Goal: Task Accomplishment & Management: Use online tool/utility

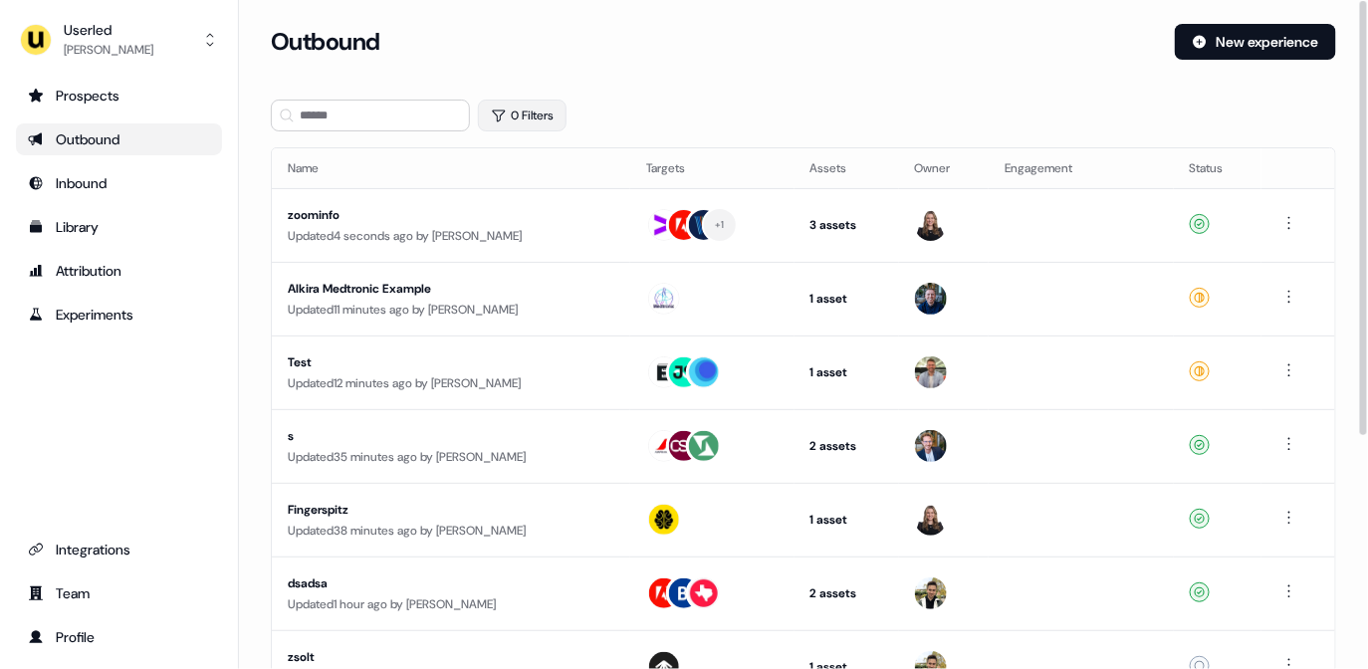
click at [528, 115] on button "0 Filters" at bounding box center [522, 116] width 89 height 32
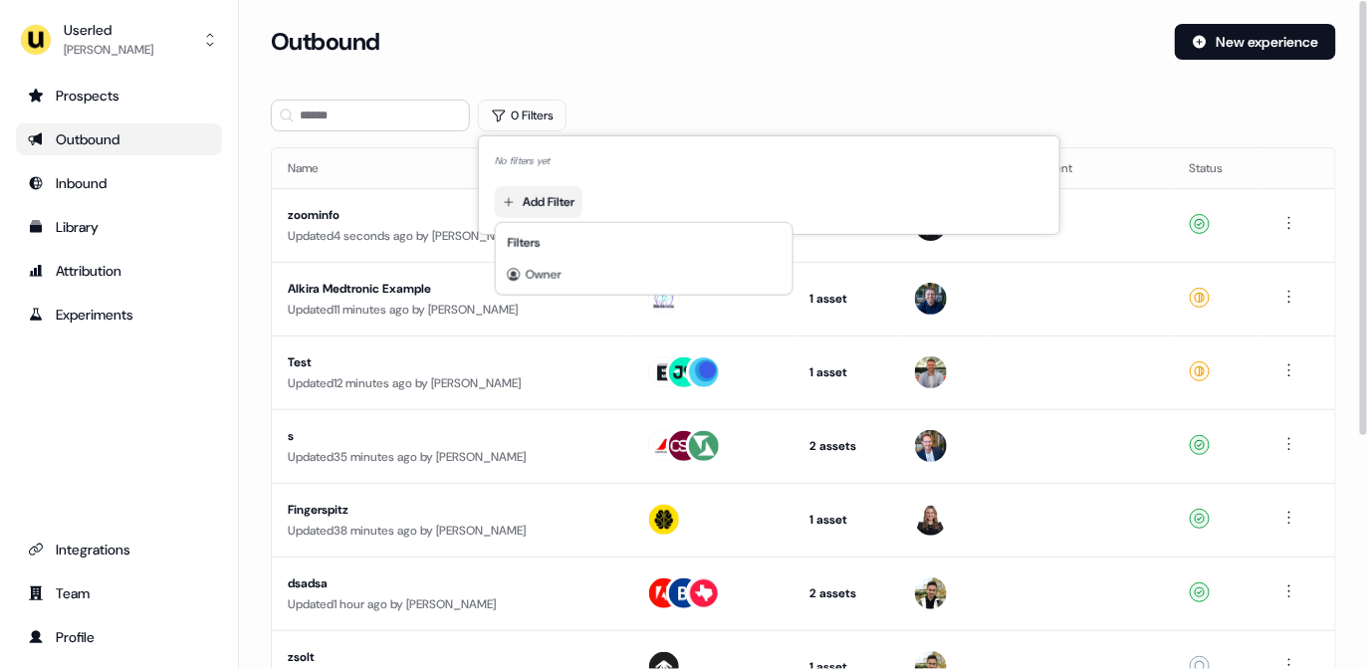
click at [552, 185] on html "For the best experience switch devices to a bigger screen. Go to Userled.io Use…" at bounding box center [684, 334] width 1368 height 669
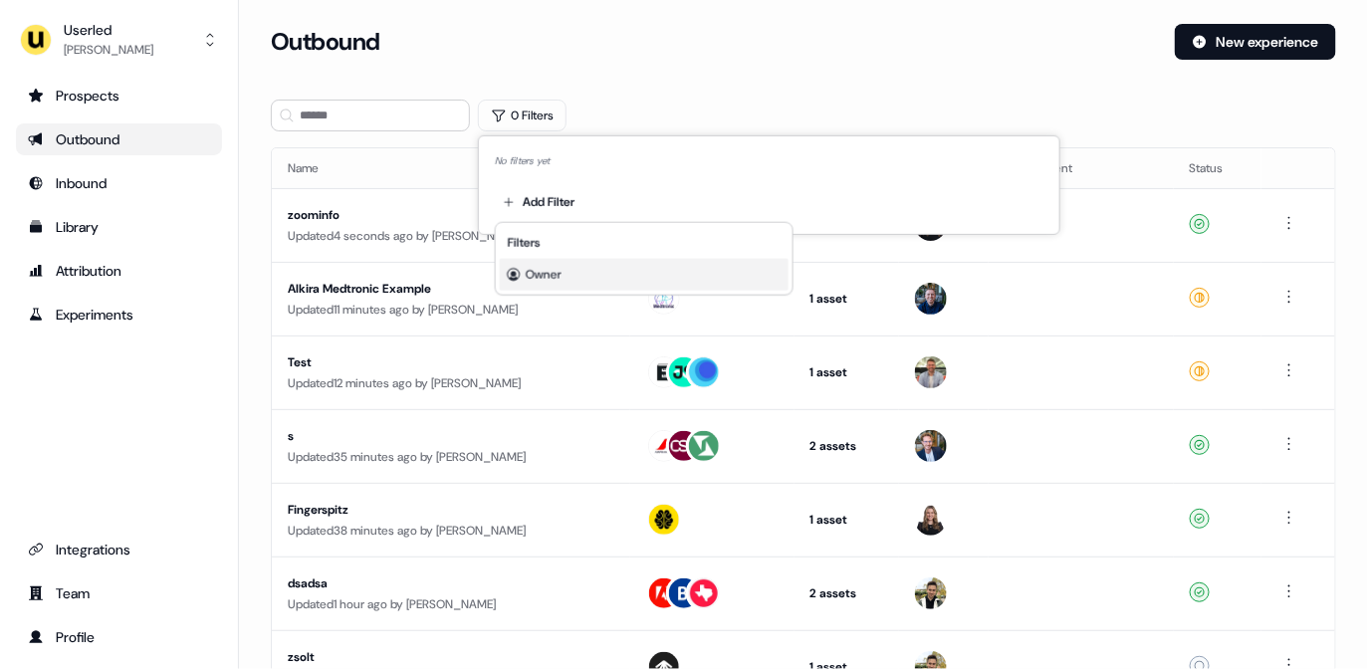
click at [550, 272] on span "Owner" at bounding box center [544, 275] width 36 height 16
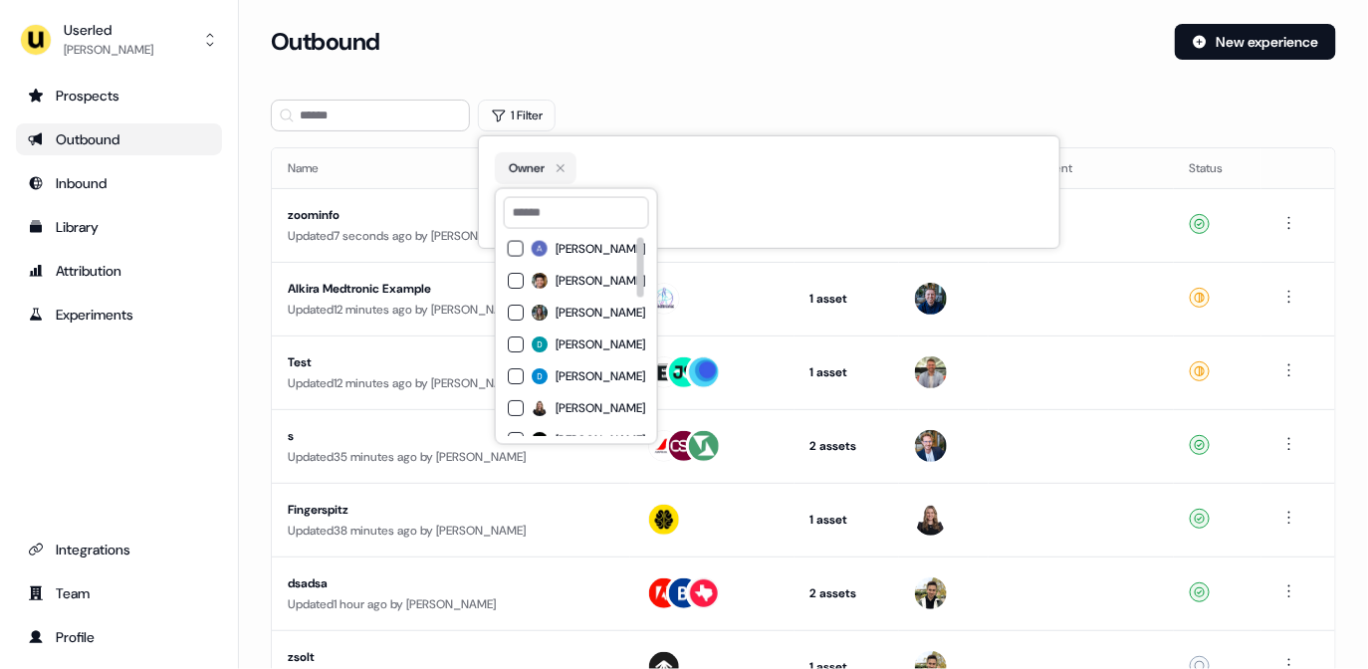
click at [553, 311] on label "[PERSON_NAME]" at bounding box center [589, 313] width 114 height 16
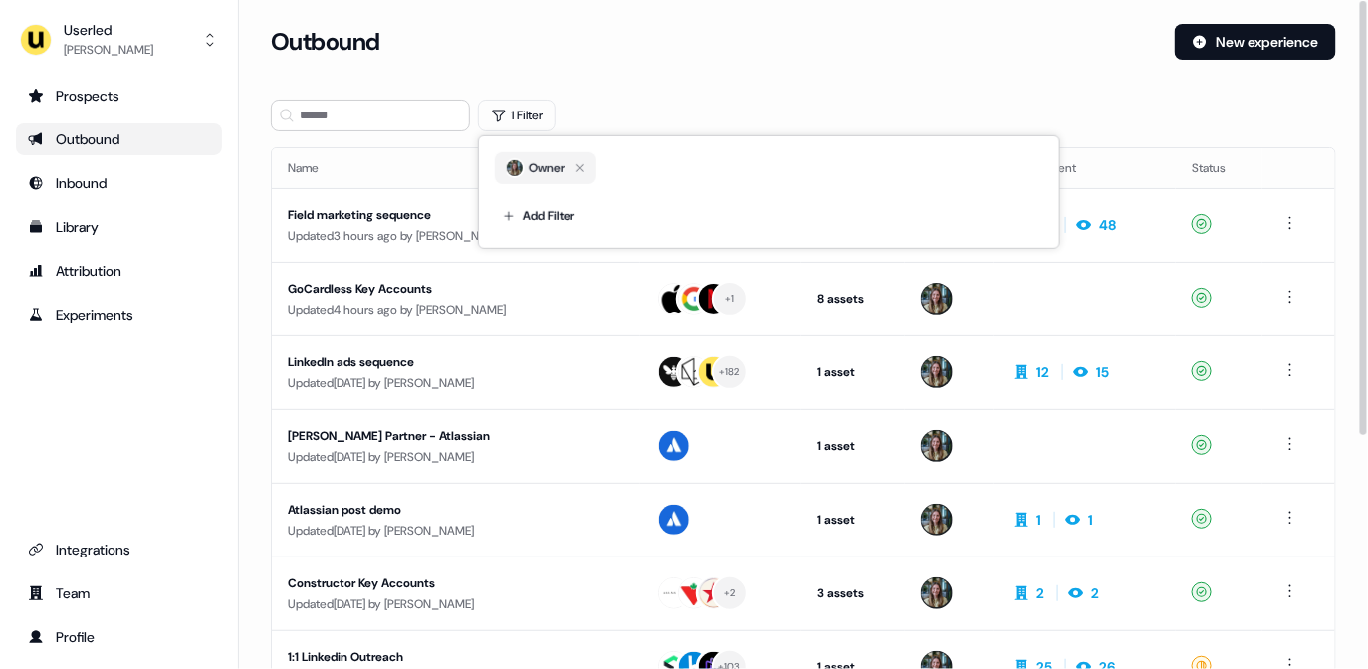
click at [693, 103] on div "1 Filter" at bounding box center [803, 116] width 1065 height 32
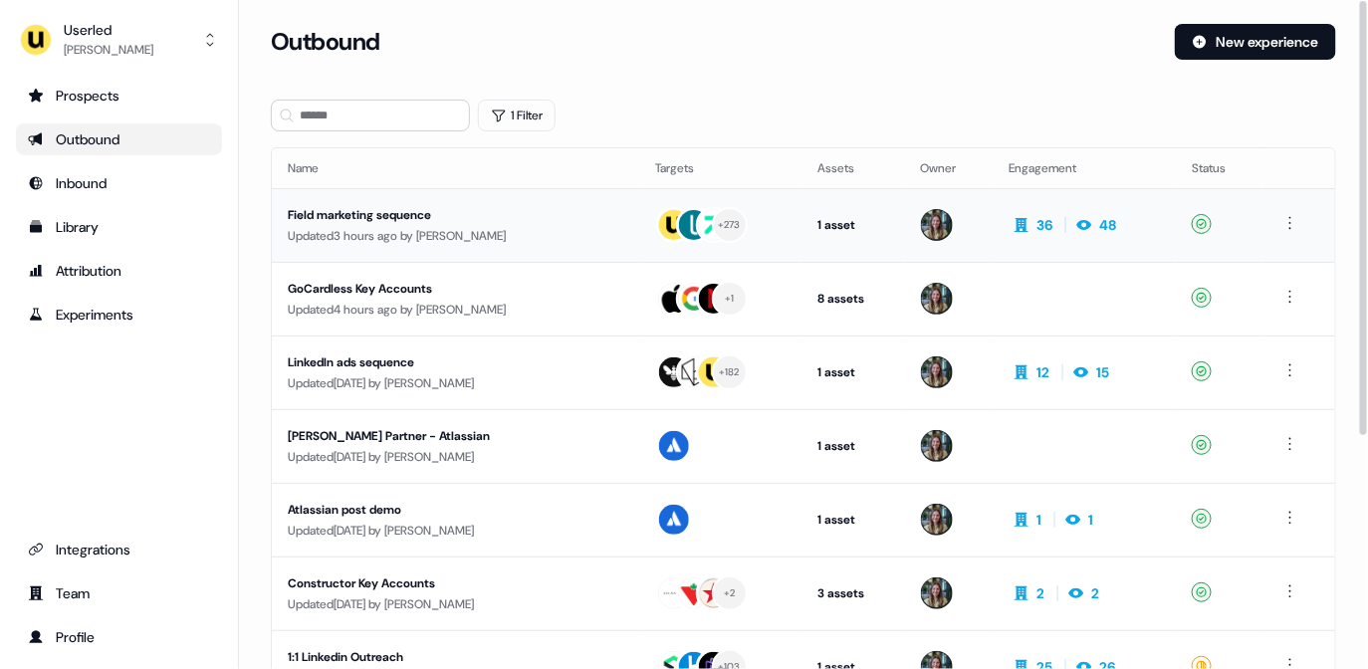
click at [515, 240] on div "Updated 3 hours ago by Charlotte Stone" at bounding box center [456, 236] width 337 height 20
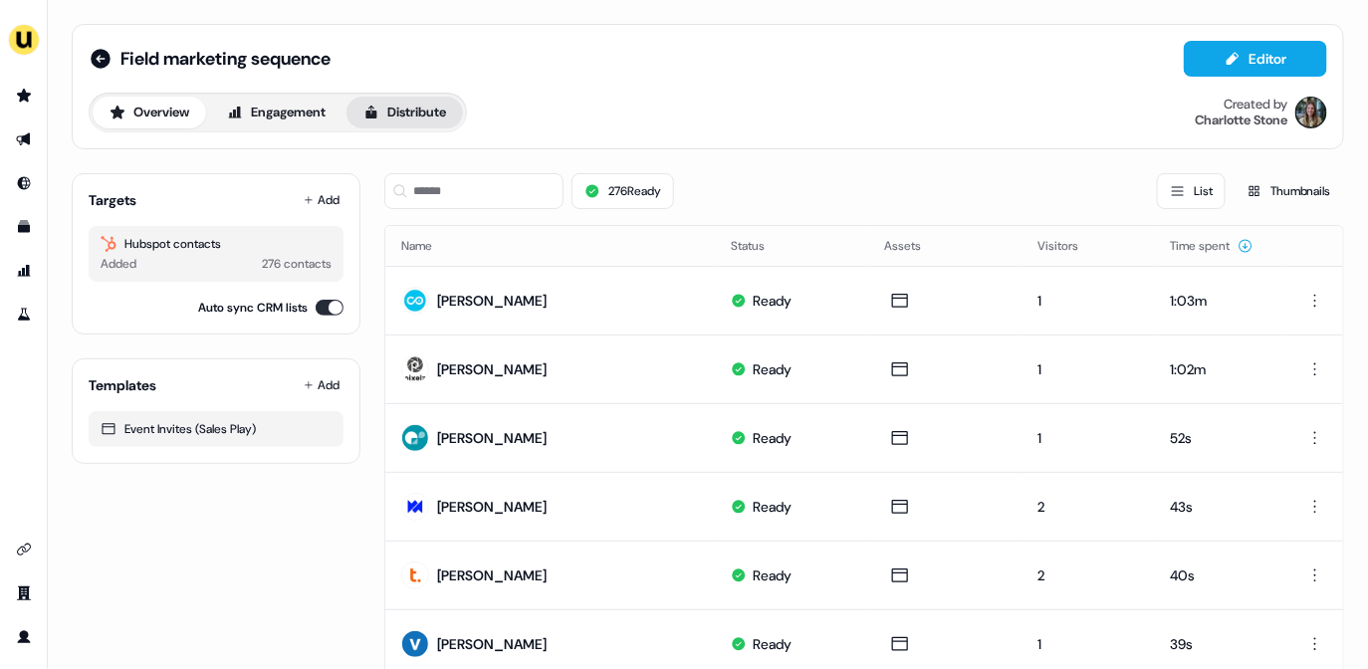
click at [377, 117] on icon at bounding box center [371, 112] width 11 height 13
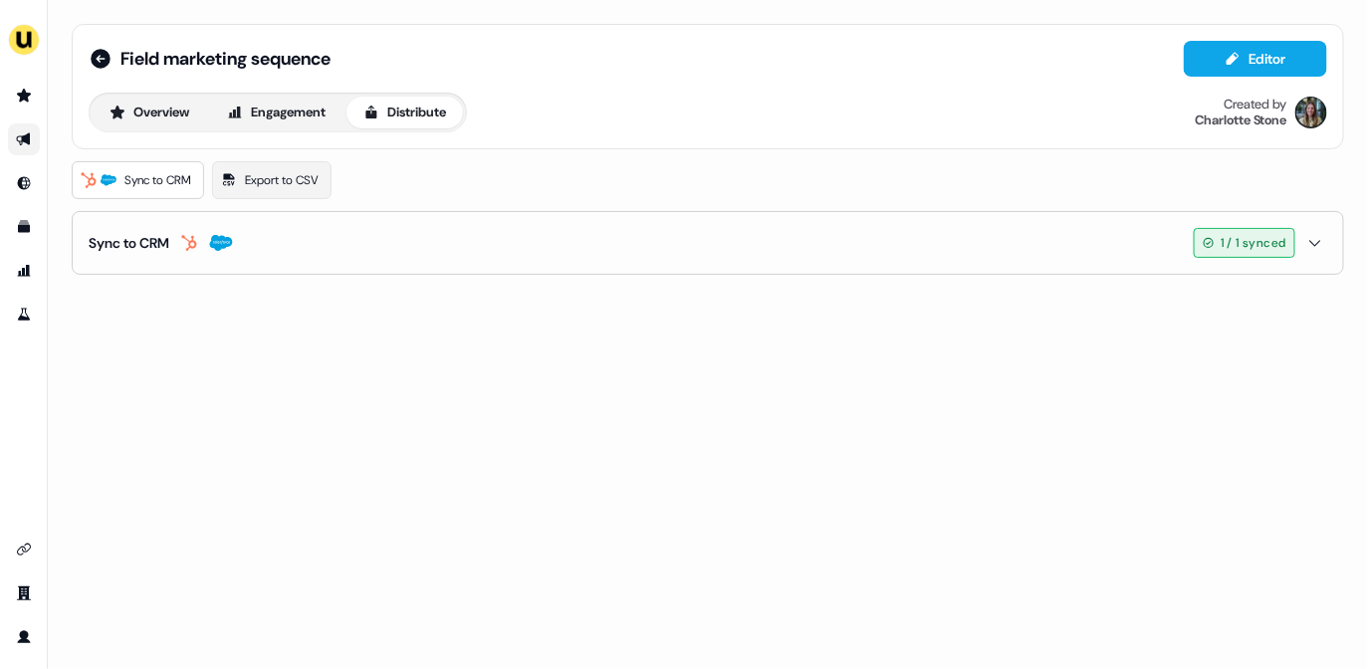
click at [1139, 250] on button "Sync to CRM 1 / 1 synced" at bounding box center [708, 243] width 1239 height 62
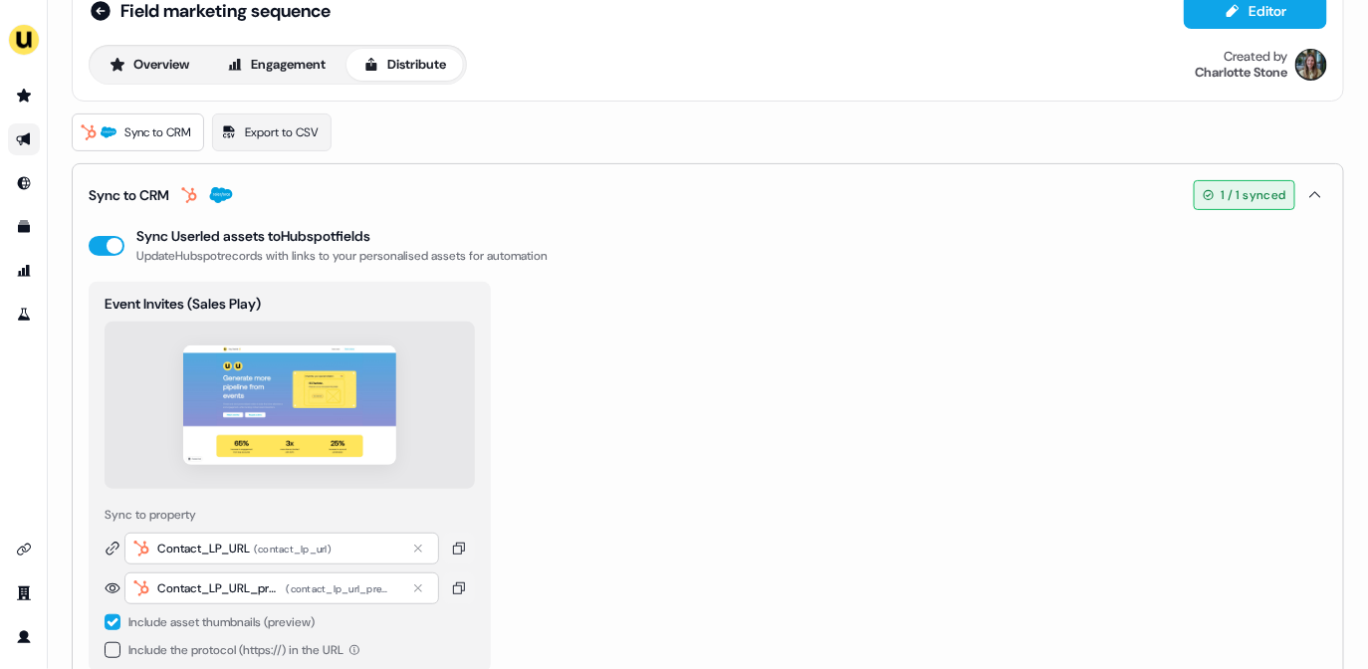
scroll to position [1, 0]
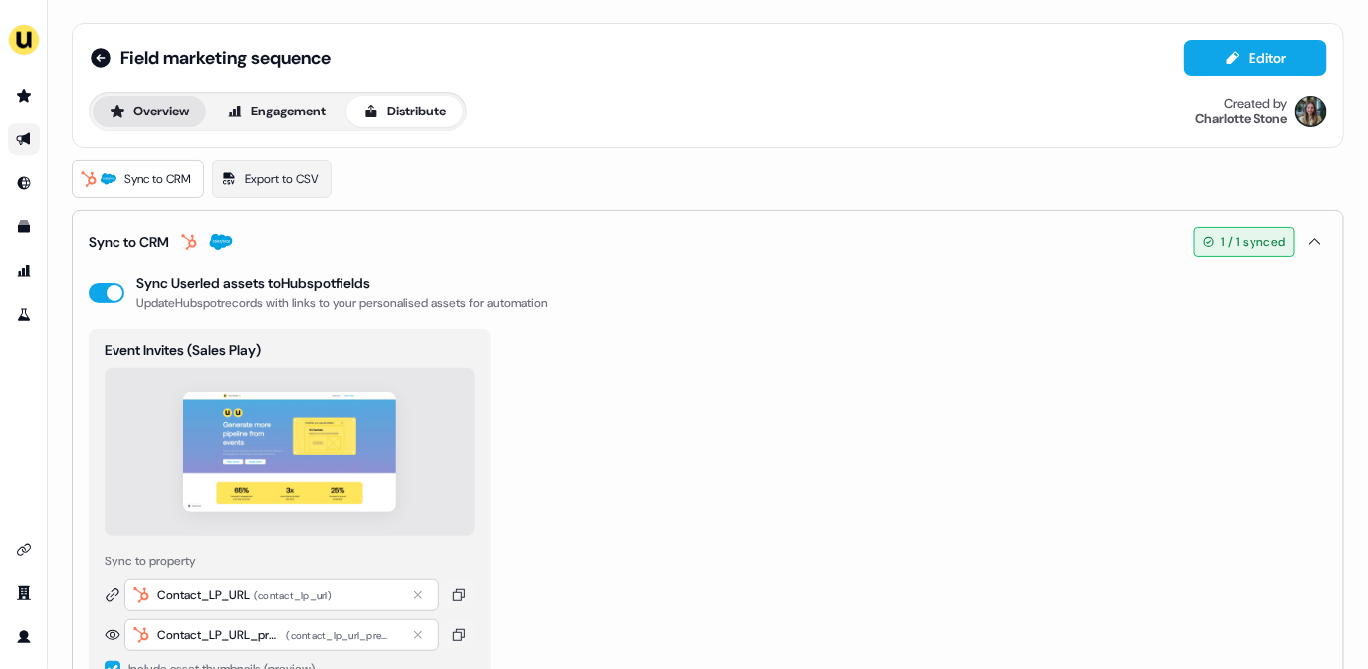
click at [178, 105] on button "Overview" at bounding box center [150, 112] width 114 height 32
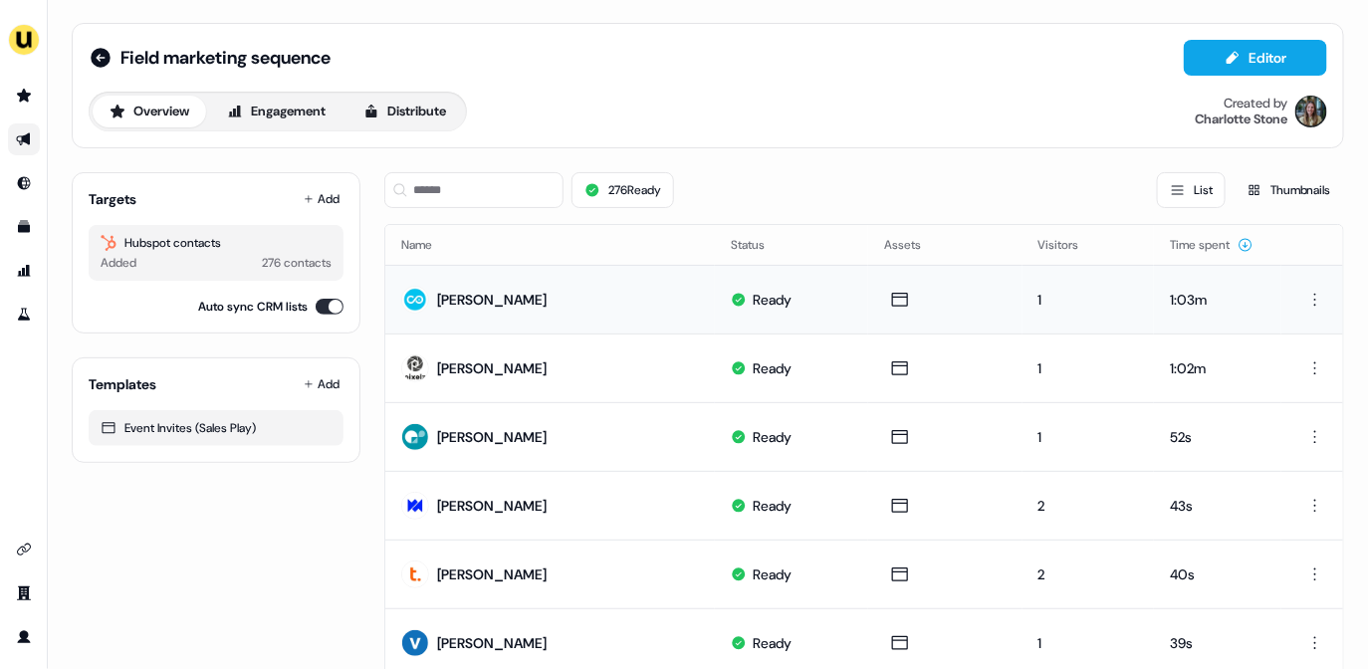
click at [508, 306] on div "Mike McDaid" at bounding box center [492, 300] width 110 height 20
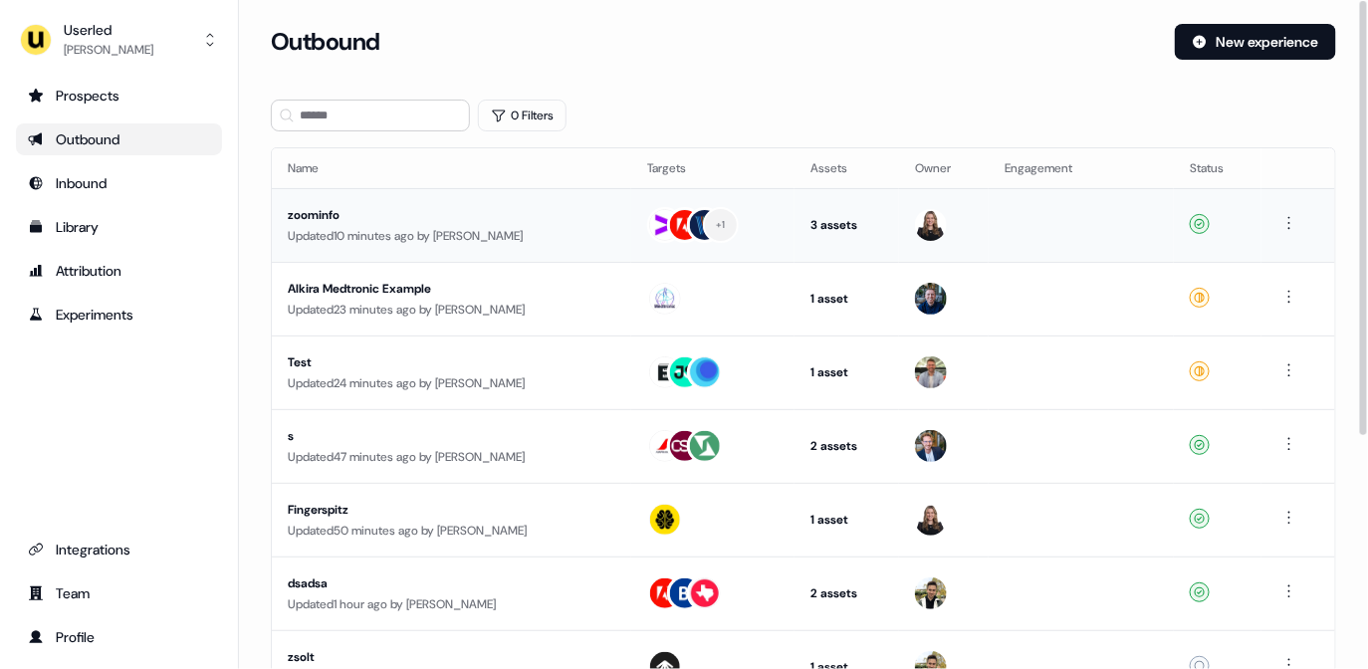
click at [436, 239] on div "Updated 10 minutes ago by [PERSON_NAME]" at bounding box center [452, 236] width 328 height 20
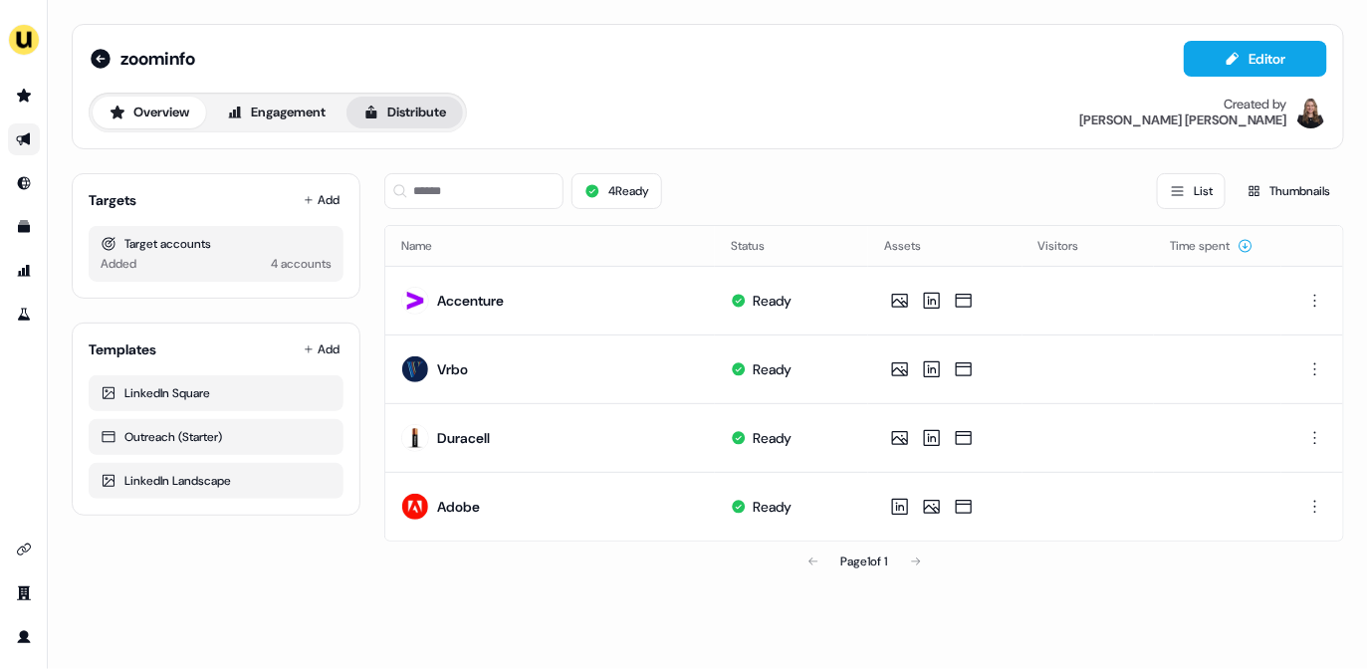
click at [432, 115] on button "Distribute" at bounding box center [405, 113] width 117 height 32
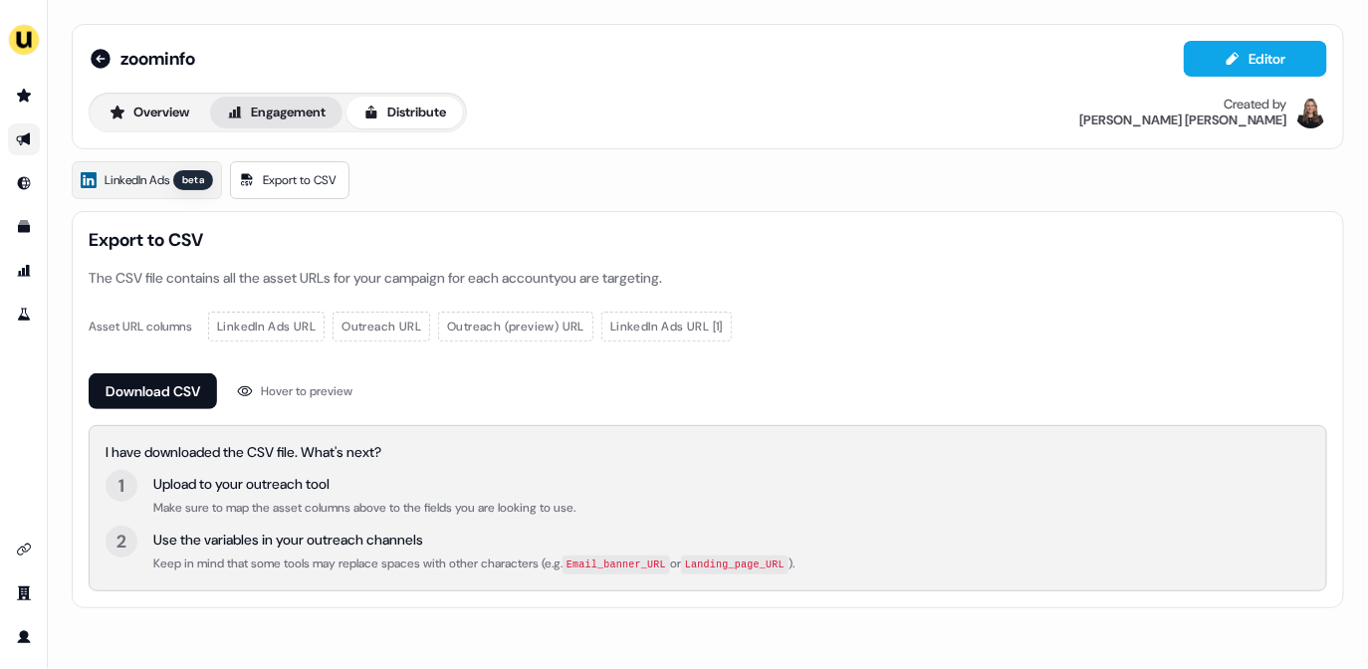
click at [324, 109] on button "Engagement" at bounding box center [276, 113] width 132 height 32
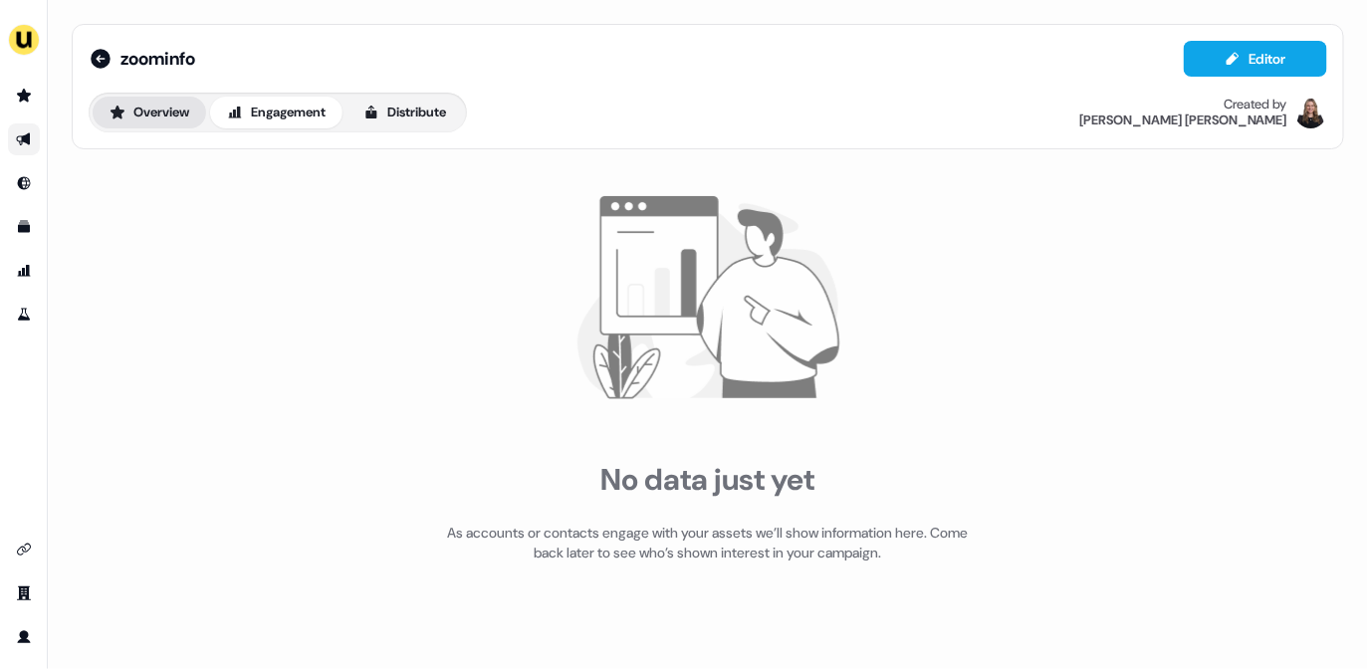
click at [152, 125] on button "Overview" at bounding box center [150, 113] width 114 height 32
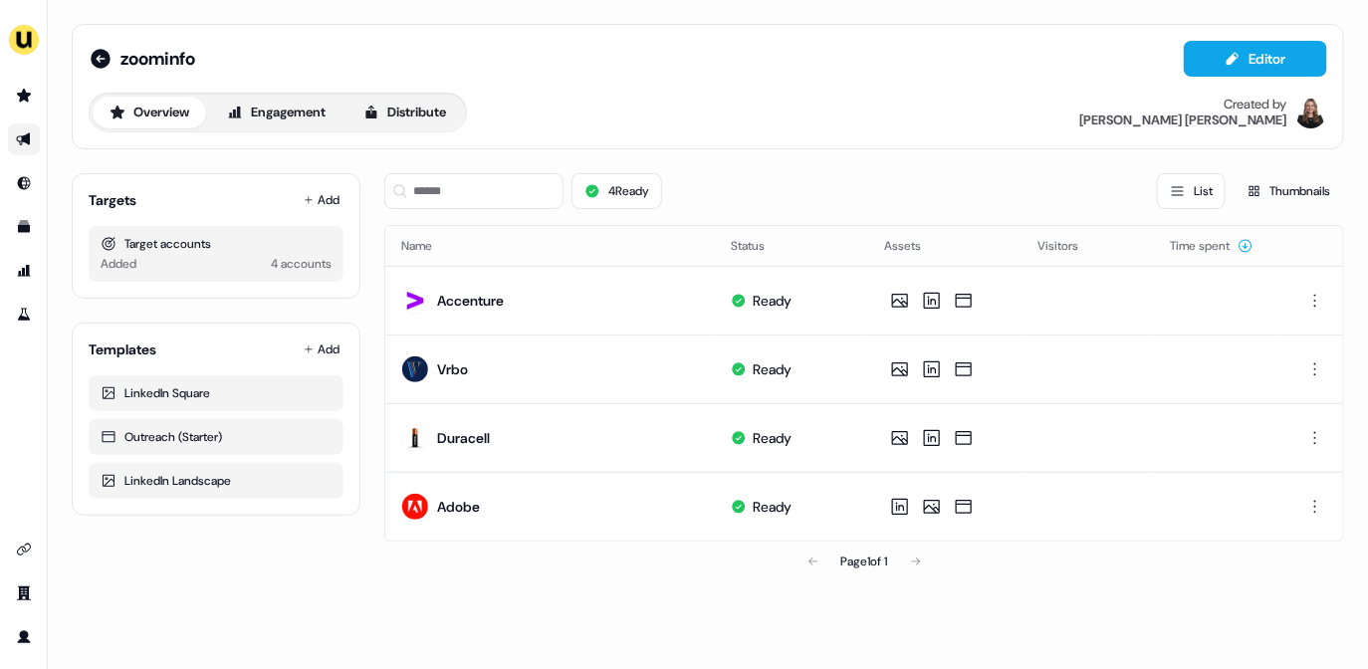
click at [41, 137] on li "side nav menu" at bounding box center [23, 139] width 47 height 32
click at [21, 136] on icon "Go to outbound experience" at bounding box center [23, 139] width 14 height 13
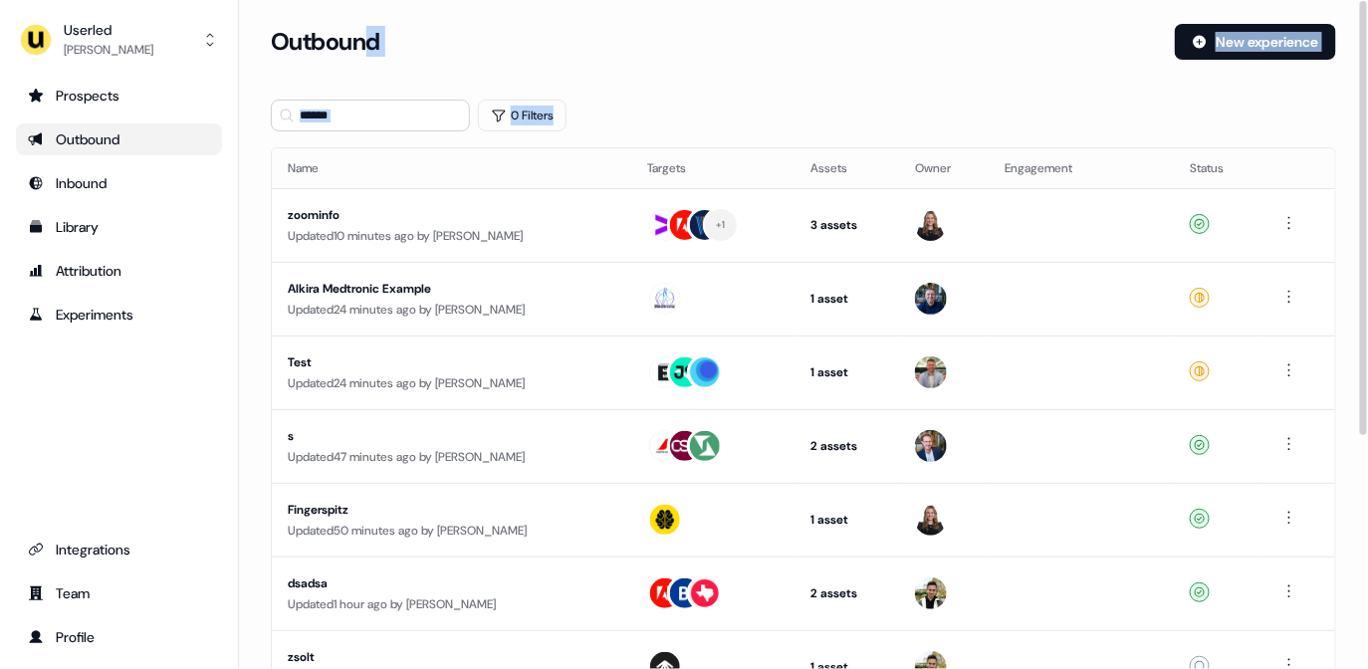
drag, startPoint x: 667, startPoint y: 128, endPoint x: 369, endPoint y: 42, distance: 310.1
click at [369, 42] on section "Loading... Outbound New experience 0 Filters Name Targets Assets Owner Engageme…" at bounding box center [803, 527] width 1129 height 1006
drag, startPoint x: 285, startPoint y: 43, endPoint x: 476, endPoint y: 63, distance: 192.2
click at [476, 63] on div "Outbound New experience" at bounding box center [803, 54] width 1065 height 60
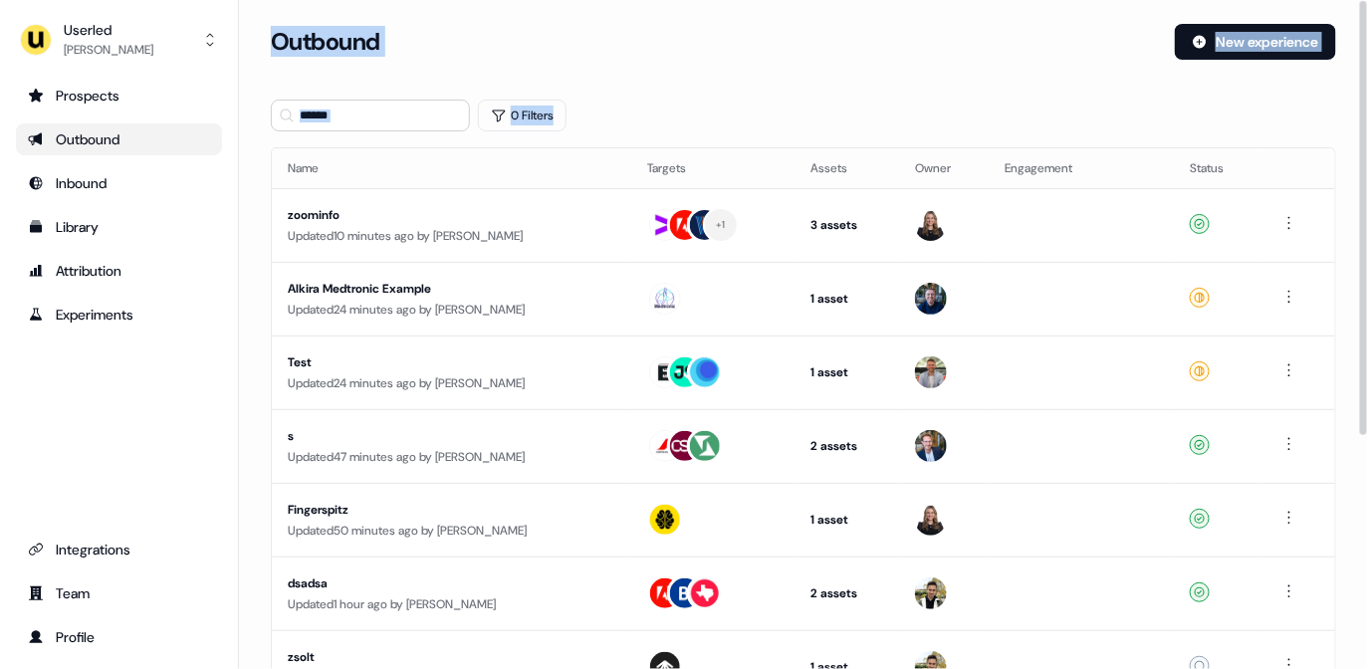
drag, startPoint x: 263, startPoint y: 38, endPoint x: 643, endPoint y: 127, distance: 390.8
click at [643, 127] on section "Loading... Outbound New experience 0 Filters Name Targets Assets Owner Engageme…" at bounding box center [803, 527] width 1129 height 1006
click at [643, 127] on div "0 Filters" at bounding box center [803, 116] width 1065 height 32
drag, startPoint x: 251, startPoint y: 25, endPoint x: 665, endPoint y: 98, distance: 420.6
click at [665, 98] on section "Loading... Outbound New experience 0 Filters Name Targets Assets Owner Engageme…" at bounding box center [803, 527] width 1129 height 1006
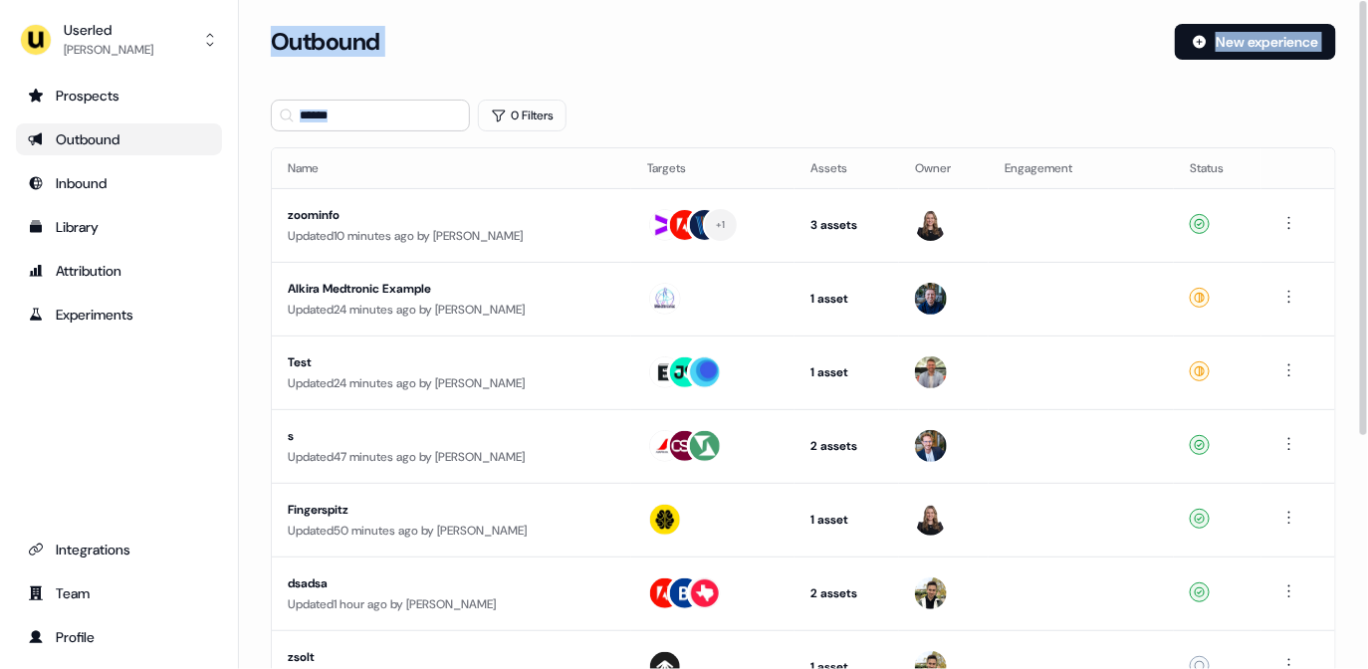
click at [665, 98] on section "Loading... Outbound New experience 0 Filters Name Targets Assets Owner Engageme…" at bounding box center [803, 527] width 1129 height 1006
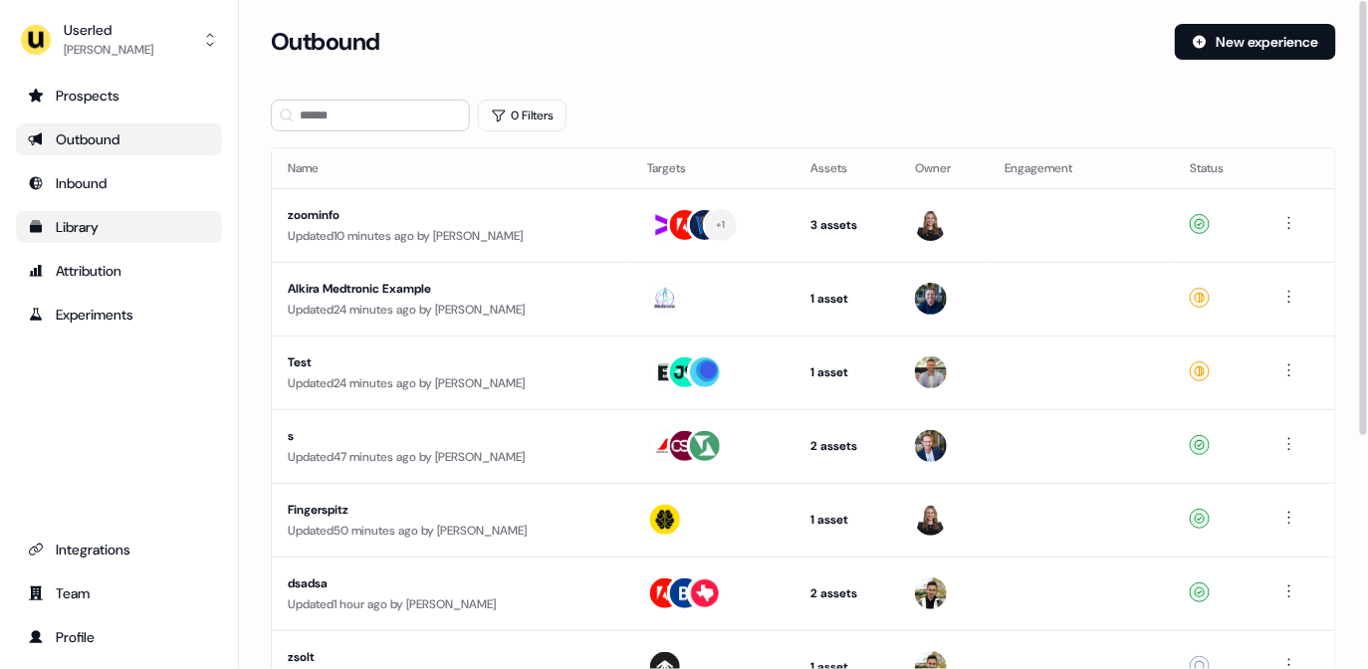
click at [99, 233] on div "Library" at bounding box center [119, 227] width 182 height 20
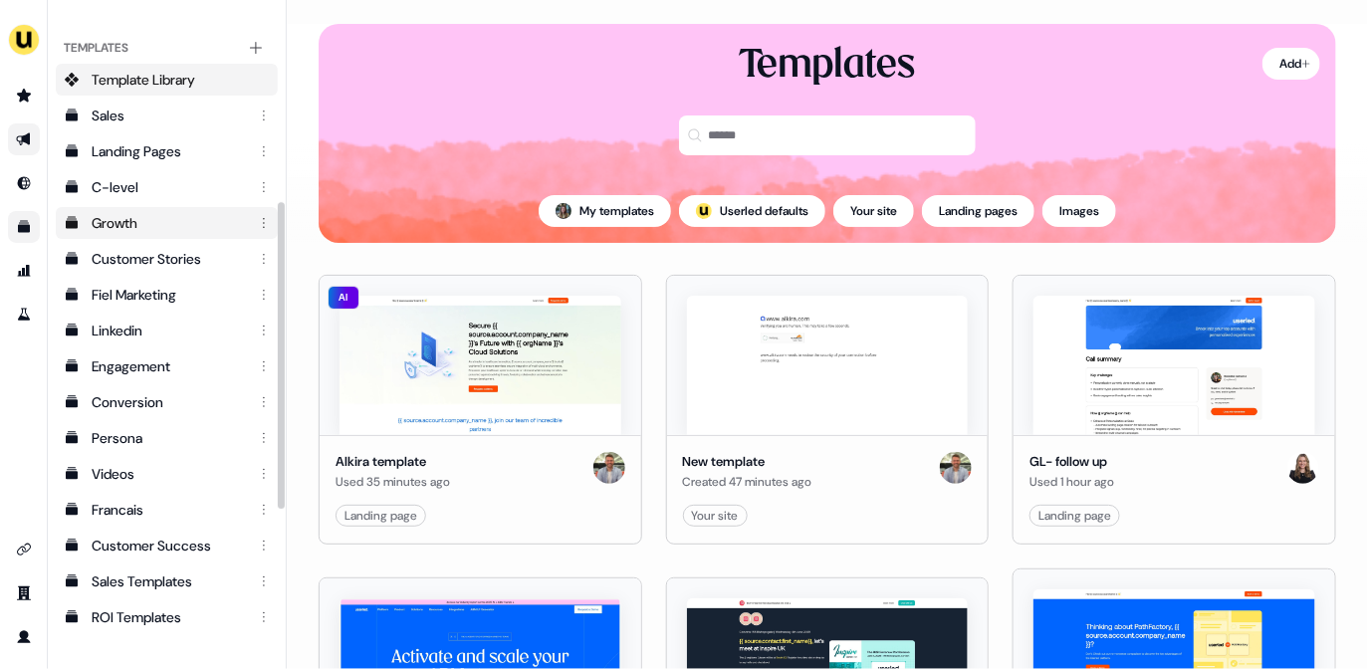
scroll to position [412, 0]
click at [40, 133] on li "side nav menu" at bounding box center [23, 139] width 47 height 32
click at [25, 133] on link "Go to outbound experience" at bounding box center [24, 139] width 32 height 32
